Goal: Check status: Check status

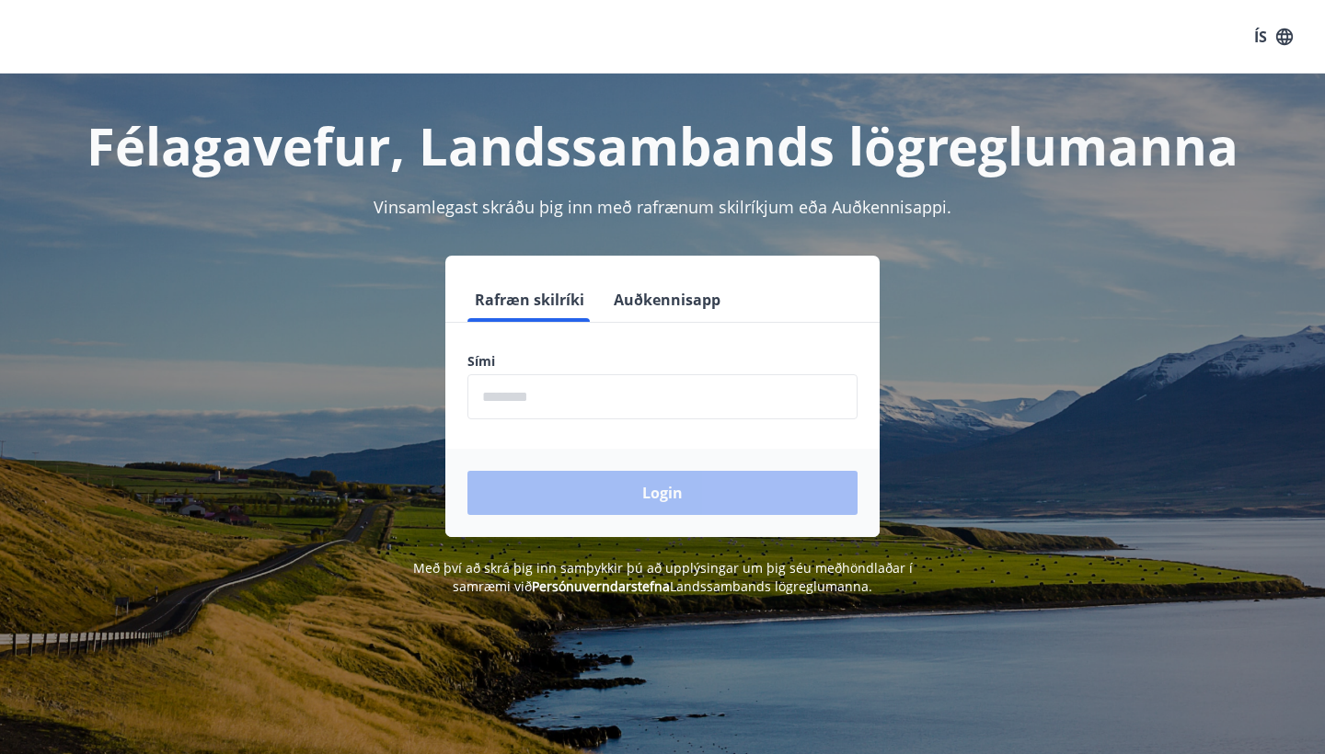
click at [537, 395] on input "phone" at bounding box center [662, 396] width 390 height 45
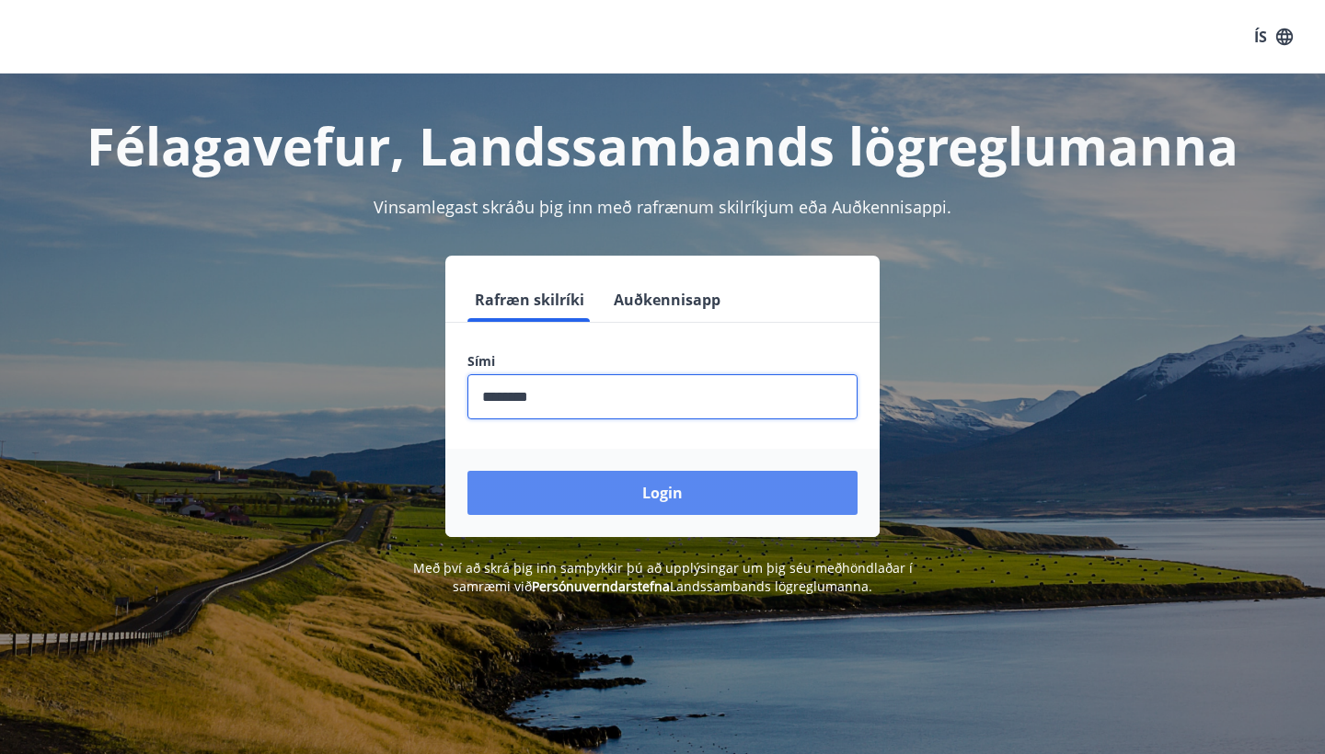
type input "********"
click at [672, 496] on button "Login" at bounding box center [662, 493] width 390 height 44
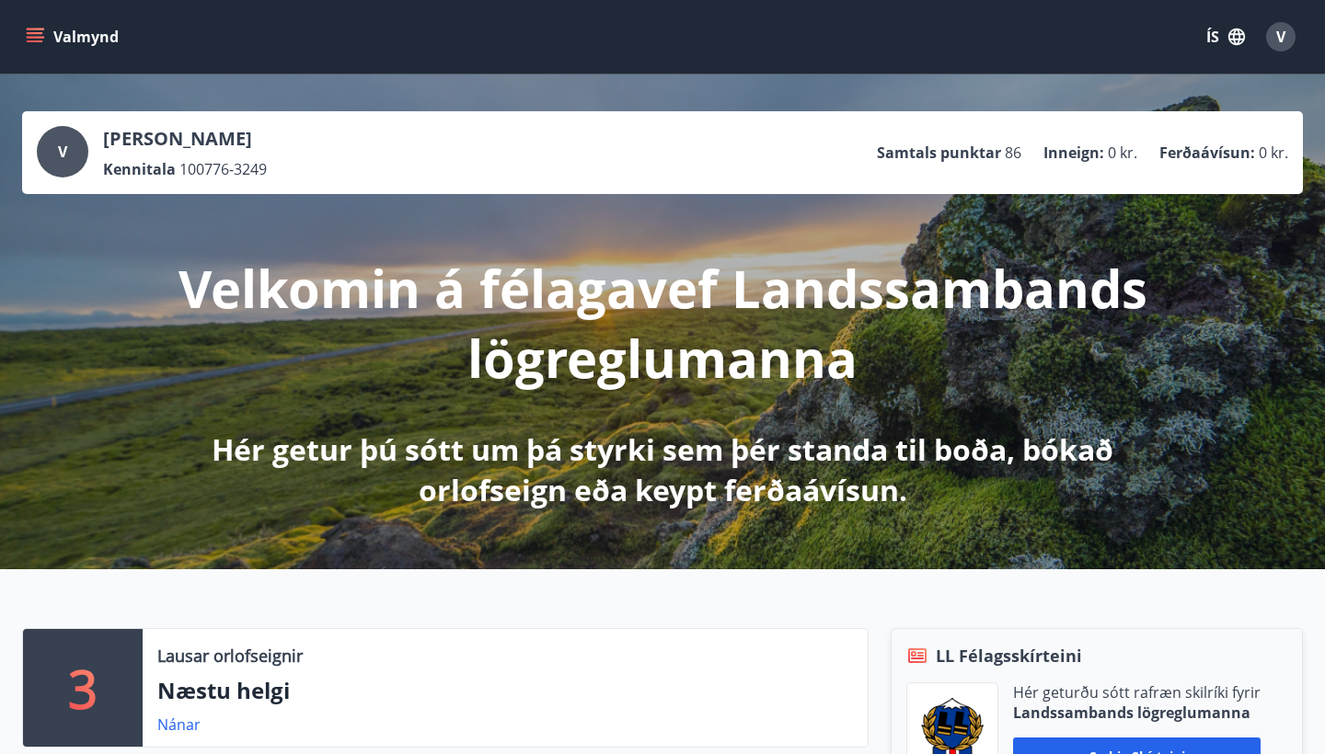
click at [39, 35] on icon "menu" at bounding box center [35, 37] width 18 height 18
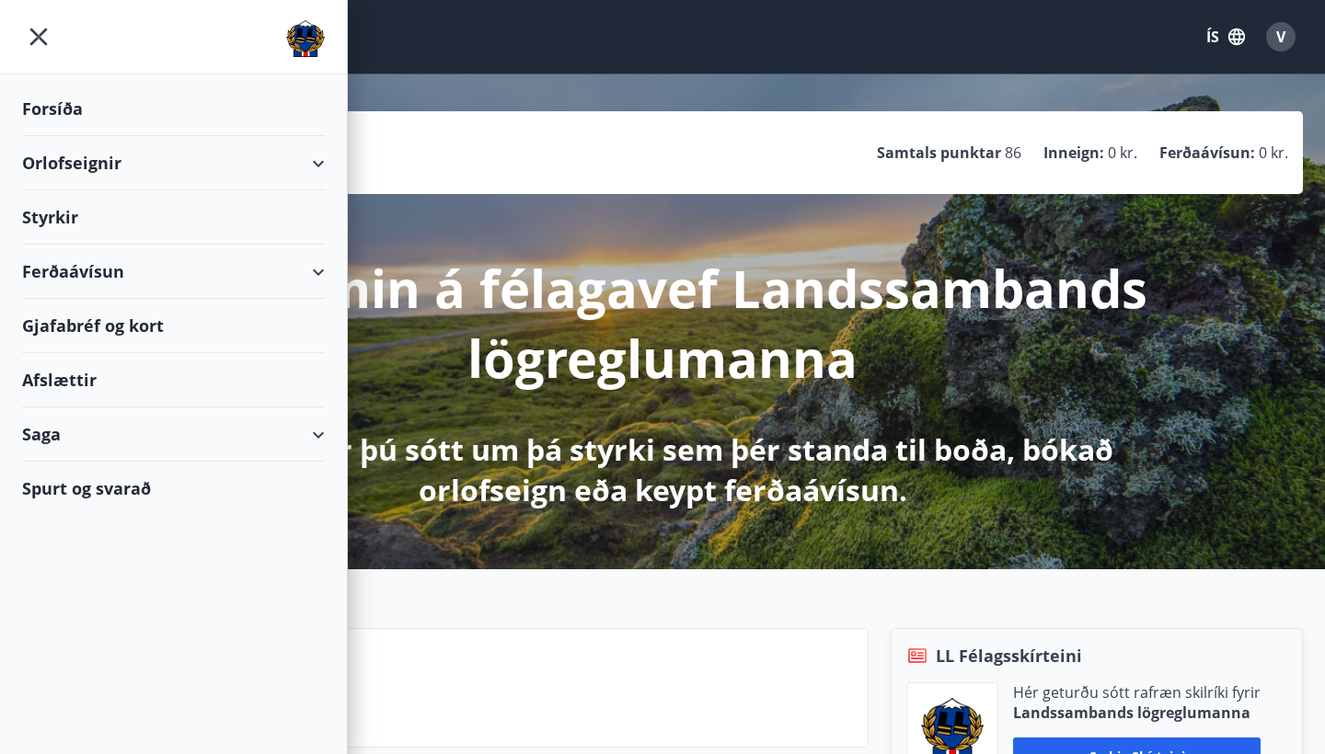
click at [42, 432] on div "Saga" at bounding box center [173, 435] width 303 height 54
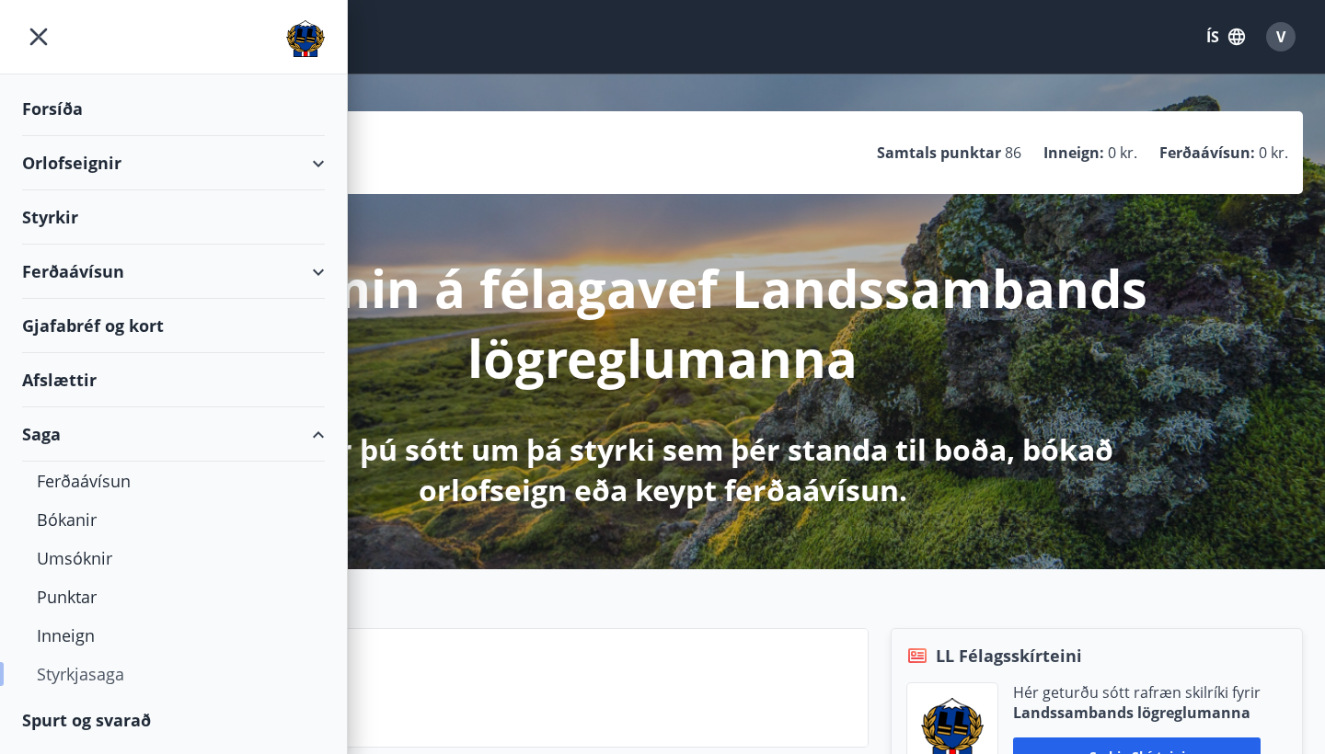
click at [72, 678] on div "Styrkjasaga" at bounding box center [173, 674] width 273 height 39
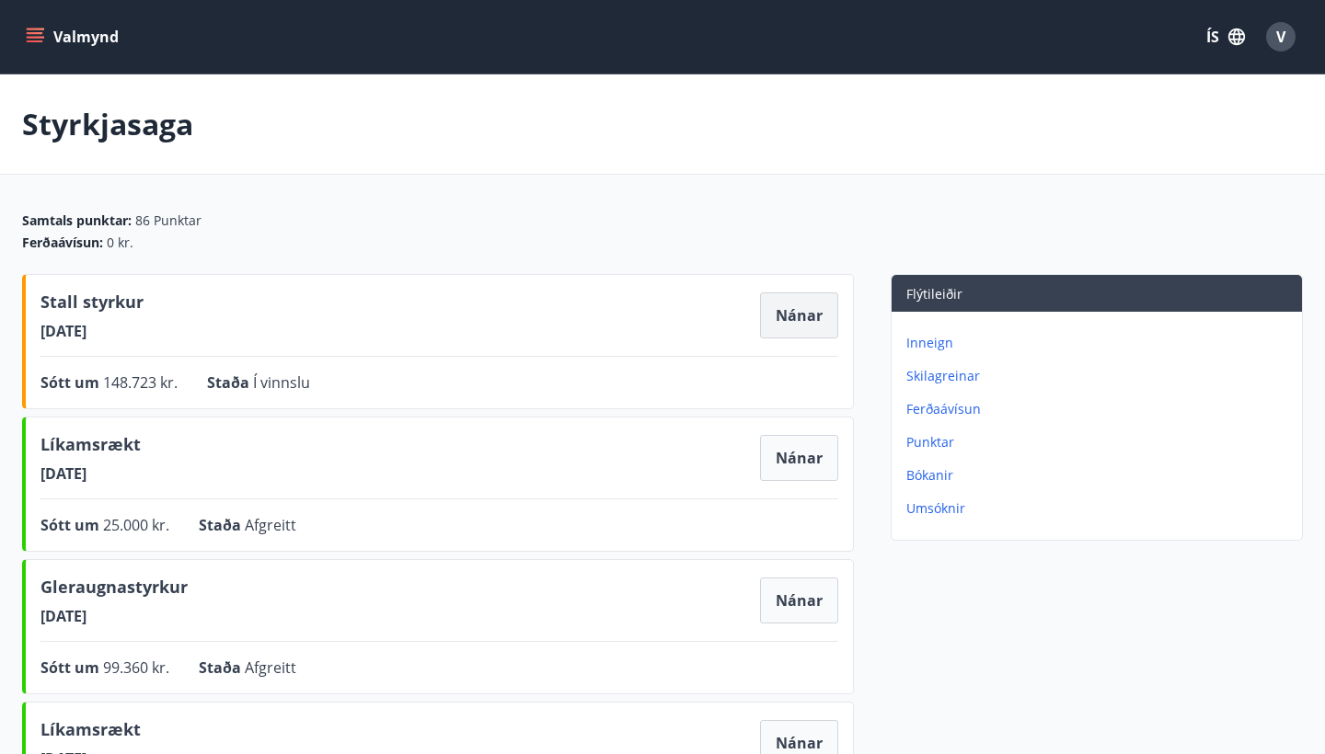
click at [800, 316] on button "Nánar" at bounding box center [799, 316] width 78 height 46
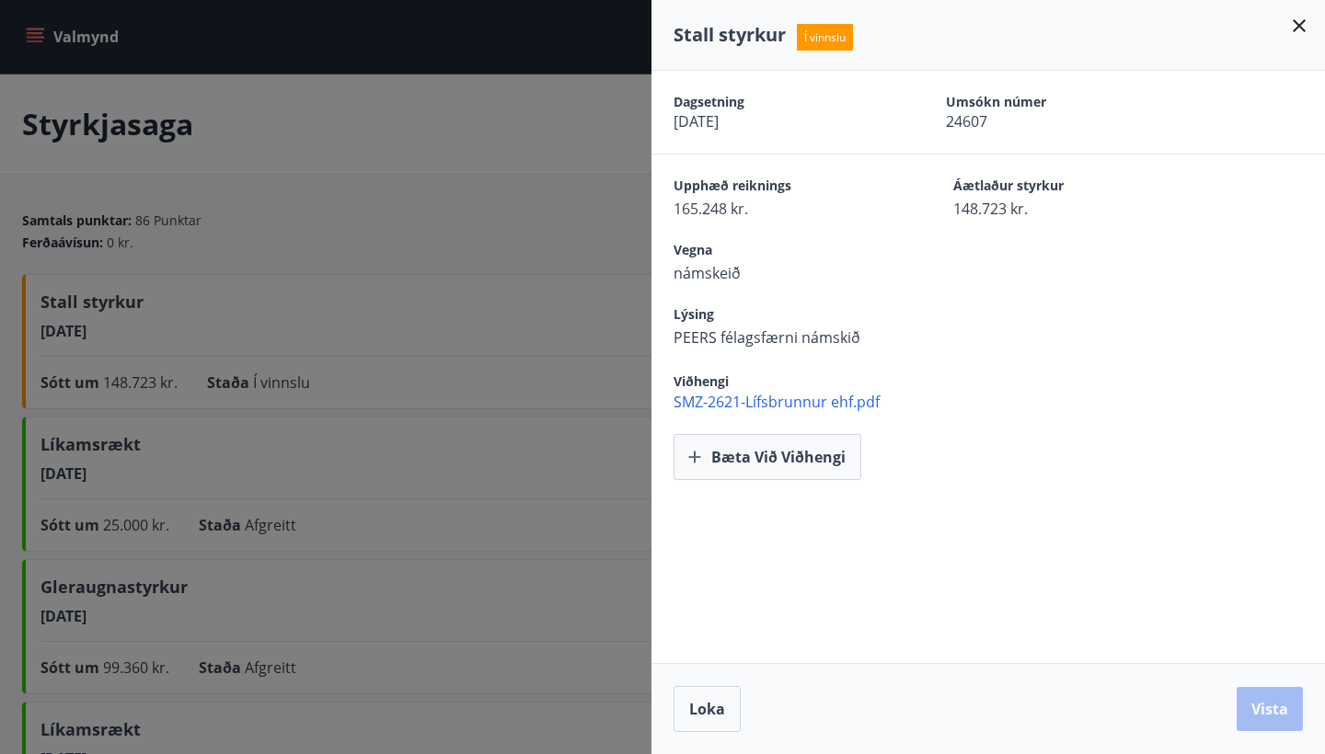
click at [869, 339] on span "PEERS félagsfærni námskið" at bounding box center [780, 337] width 215 height 20
click at [868, 343] on span "PEERS félagsfærni námskið" at bounding box center [780, 337] width 215 height 20
click at [773, 461] on button "Bæta við viðhengi" at bounding box center [767, 457] width 188 height 46
